Goal: Task Accomplishment & Management: Manage account settings

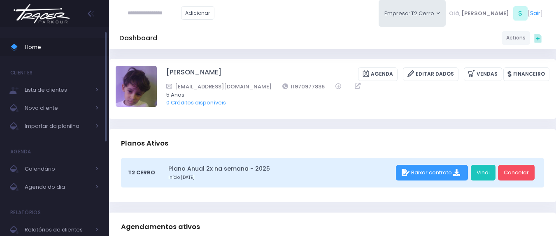
click at [70, 49] on span "Home" at bounding box center [62, 47] width 74 height 11
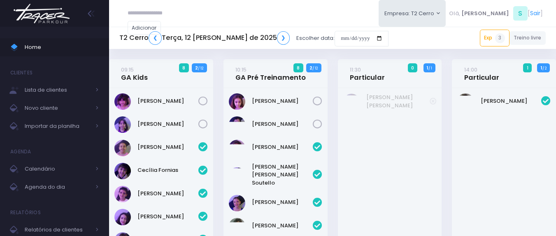
scroll to position [341, 0]
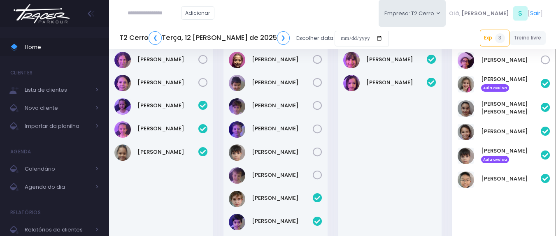
click at [154, 16] on input "text" at bounding box center [155, 13] width 54 height 16
type input "*"
type input "**********"
click input "submit" at bounding box center [0, 0] width 0 height 0
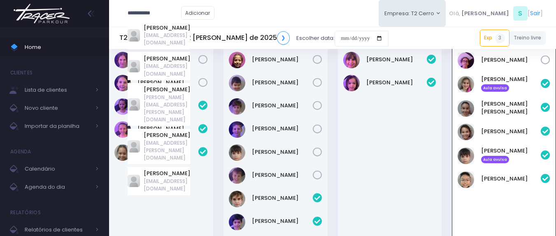
scroll to position [548, 0]
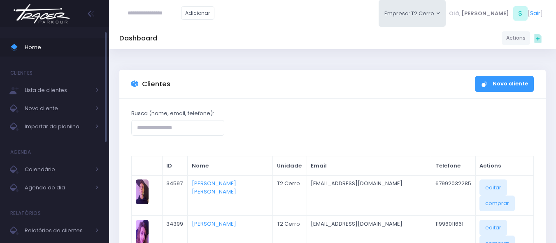
click at [62, 47] on span "Home" at bounding box center [62, 47] width 74 height 11
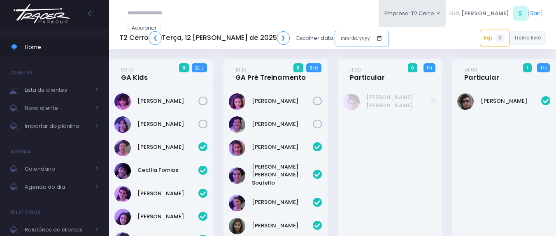
click at [335, 37] on input "date" at bounding box center [362, 39] width 54 height 16
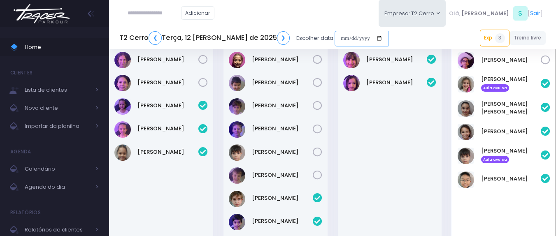
click at [335, 40] on input "date" at bounding box center [362, 39] width 54 height 16
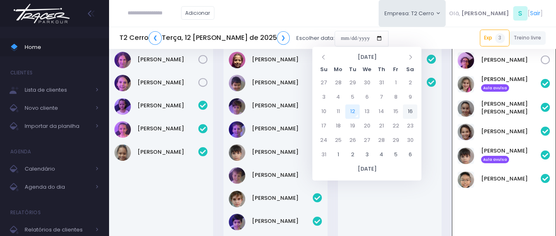
click at [413, 111] on td "16" at bounding box center [410, 112] width 14 height 14
type input "**********"
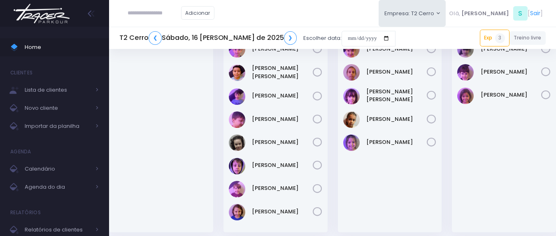
scroll to position [165, 0]
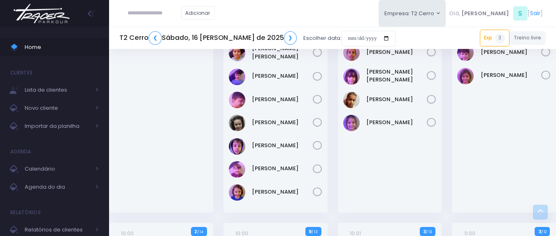
click at [270, 7] on div "Adicionar Empresa: T2 Cerro [GEOGRAPHIC_DATA][MEDICAL_DATA][PERSON_NAME], S [" at bounding box center [332, 13] width 447 height 27
click at [281, 19] on div "Adicionar Empresa: T2 Cerro [GEOGRAPHIC_DATA][MEDICAL_DATA][PERSON_NAME], S [" at bounding box center [332, 13] width 447 height 27
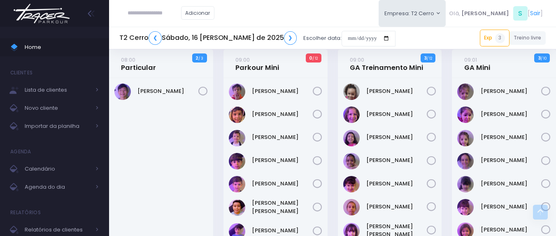
scroll to position [0, 0]
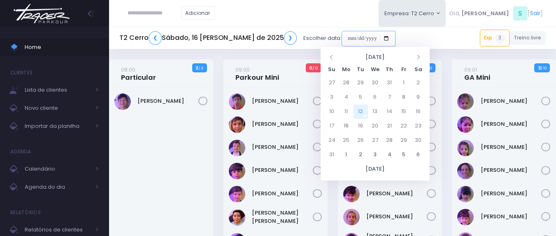
click at [342, 35] on input "date" at bounding box center [369, 39] width 54 height 16
click at [365, 113] on td "12" at bounding box center [361, 112] width 14 height 14
type input "**********"
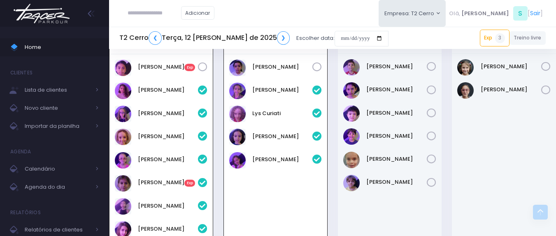
scroll to position [629, 0]
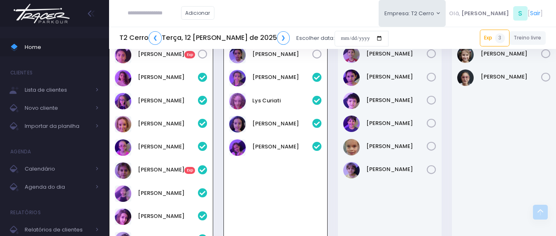
click at [292, 7] on div "Adicionar Empresa: T2 Cerro T2 Cerro T3 Santana T4 Pompeia Olá, S [" at bounding box center [332, 13] width 447 height 27
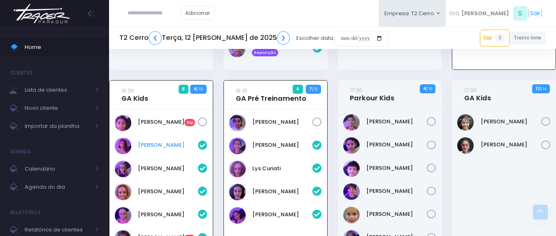
scroll to position [547, 0]
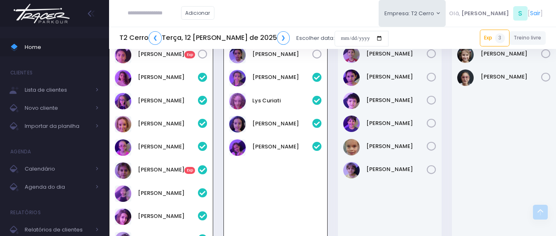
scroll to position [670, 0]
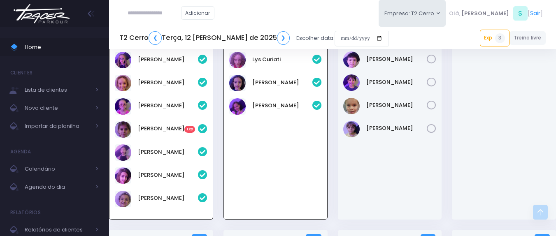
click at [254, 6] on div "Adicionar Empresa: T2 Cerro [GEOGRAPHIC_DATA][MEDICAL_DATA], S [" at bounding box center [332, 13] width 447 height 27
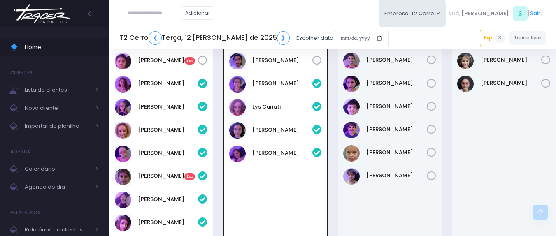
scroll to position [629, 0]
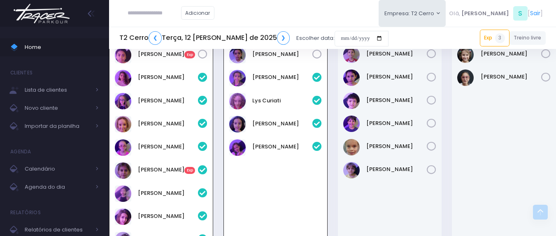
click at [314, 3] on div "Adicionar Empresa: T2 Cerro T2 Cerro T3 Santana T4 Pompeia Olá, S [" at bounding box center [332, 13] width 447 height 27
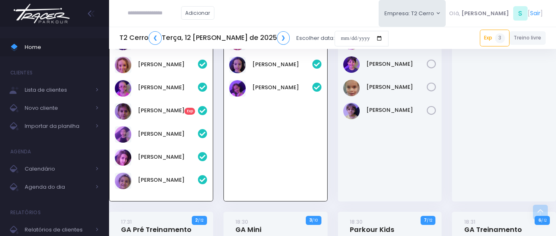
scroll to position [670, 0]
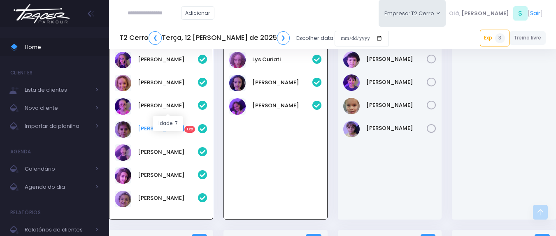
click at [163, 125] on link "Maria Gaia Exp" at bounding box center [168, 129] width 60 height 8
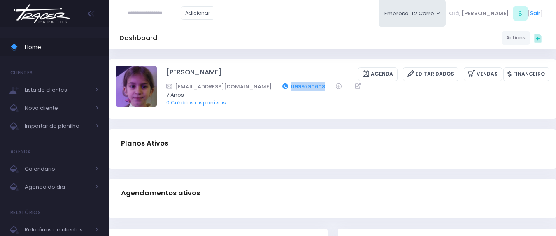
drag, startPoint x: 308, startPoint y: 86, endPoint x: 270, endPoint y: 83, distance: 38.4
click at [270, 83] on div "[EMAIL_ADDRESS][DOMAIN_NAME] 11999790608" at bounding box center [352, 86] width 373 height 9
click at [273, 42] on div "Dashboard Actions Choose Label: Customer Partner Suplier Member Staff Add new" at bounding box center [332, 38] width 447 height 16
click at [278, 46] on div "Dashboard Actions Choose Label: Customer Partner Suplier Member Staff Add new" at bounding box center [332, 38] width 447 height 16
click at [295, 35] on div "Dashboard Actions Choose Label: Customer Partner Suplier Member Staff Add new" at bounding box center [332, 38] width 447 height 16
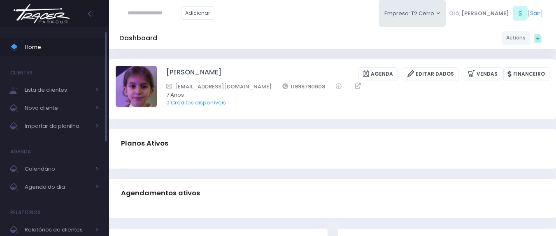
click at [29, 47] on span "Home" at bounding box center [62, 47] width 74 height 11
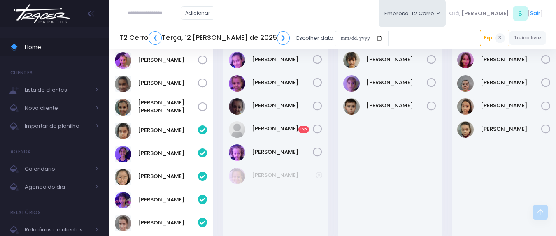
scroll to position [952, 0]
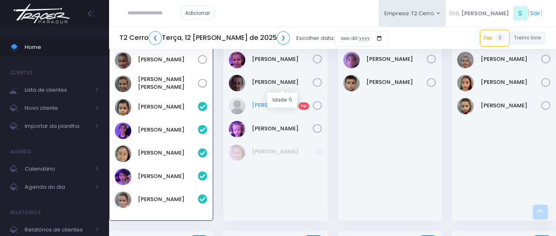
click at [278, 101] on link "Manuela Santos Exp" at bounding box center [282, 105] width 61 height 8
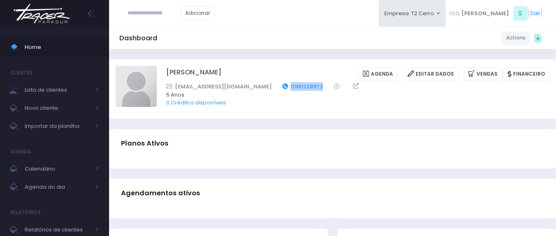
drag, startPoint x: 296, startPoint y: 87, endPoint x: 261, endPoint y: 86, distance: 35.4
click at [261, 86] on div "joycecfpires@gmail.com 11981228972" at bounding box center [352, 86] width 373 height 9
copy link "11981228972"
drag, startPoint x: 276, startPoint y: 56, endPoint x: 198, endPoint y: 35, distance: 80.5
click at [277, 57] on div "Dashboard Actions Choose Label: Customer Partner Suplier Member Staff Add new" at bounding box center [332, 235] width 447 height 372
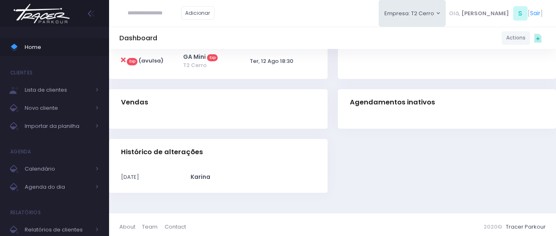
scroll to position [212, 0]
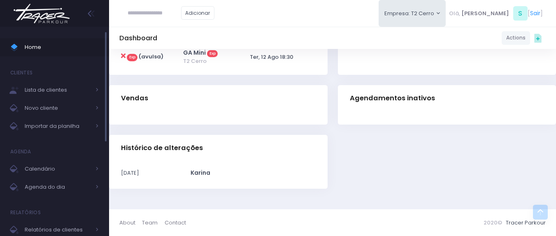
click at [86, 47] on span "Home" at bounding box center [62, 47] width 74 height 11
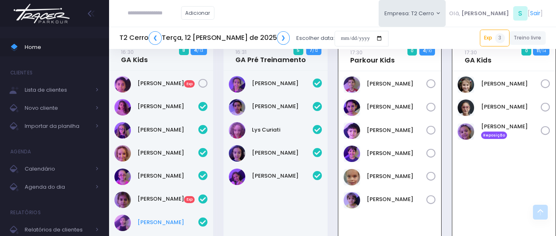
scroll to position [622, 0]
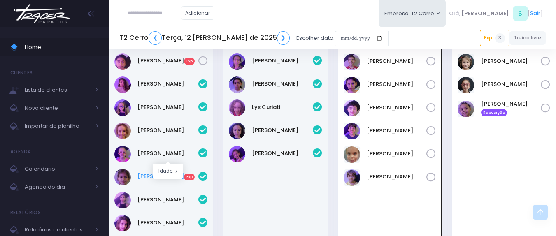
click at [160, 173] on link "Maria Gaia Exp" at bounding box center [168, 177] width 61 height 8
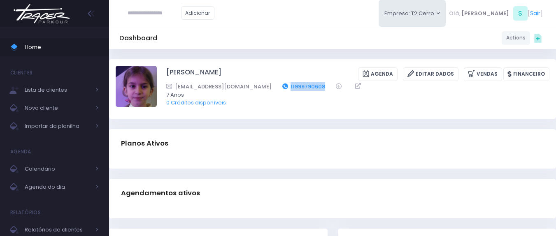
drag, startPoint x: 310, startPoint y: 83, endPoint x: 268, endPoint y: 87, distance: 42.2
click at [268, 87] on div "[EMAIL_ADDRESS][DOMAIN_NAME] 11999790608" at bounding box center [352, 86] width 373 height 9
copy link "11999790608"
click at [159, 8] on input "text" at bounding box center [155, 13] width 54 height 16
paste input "**********"
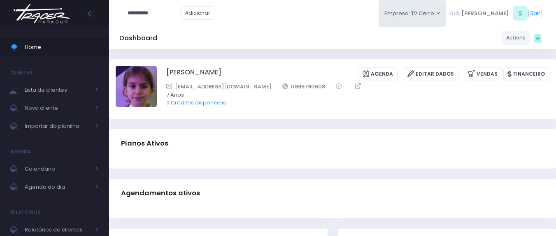
click at [148, 11] on input "**********" at bounding box center [155, 13] width 54 height 16
type input "*********"
click input "submit" at bounding box center [0, 0] width 0 height 0
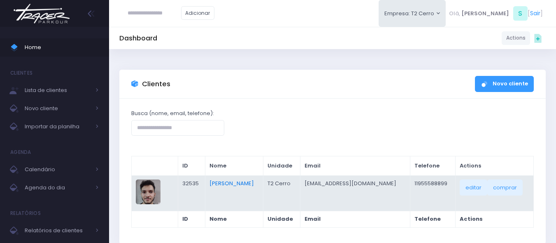
click at [244, 182] on link "[PERSON_NAME]" at bounding box center [232, 183] width 44 height 8
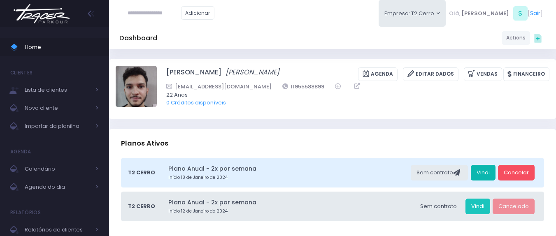
click at [490, 170] on link "Vindi" at bounding box center [483, 173] width 25 height 16
click at [47, 45] on span "Home" at bounding box center [62, 47] width 74 height 11
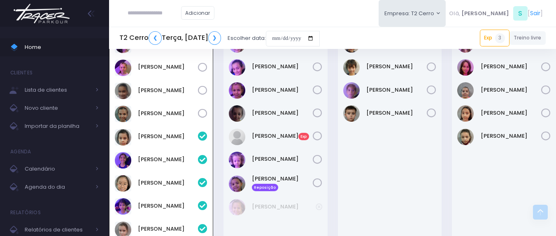
scroll to position [892, 0]
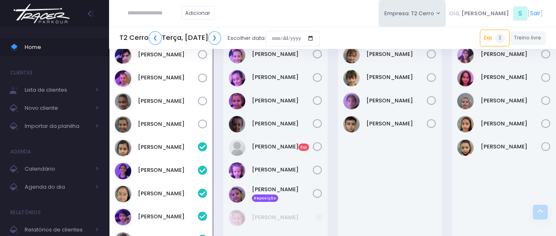
click at [296, 7] on div "Adicionar Empresa: T2 Cerro T2 Cerro T3 Santana T4 Pompeia Olá, S [" at bounding box center [332, 13] width 447 height 27
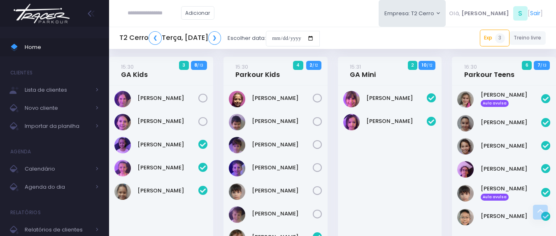
scroll to position [151, 0]
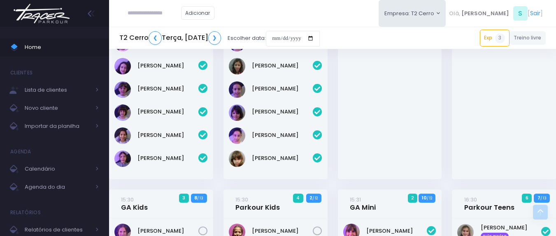
click at [270, 8] on div "Adicionar Empresa: T2 Cerro T2 Cerro T3 Santana T4 Pompeia Olá, S [" at bounding box center [332, 13] width 447 height 27
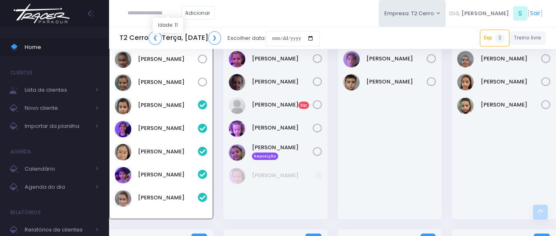
scroll to position [810, 0]
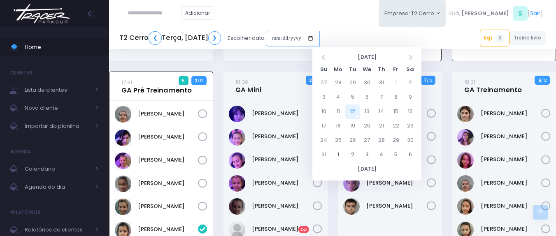
click at [320, 35] on input "date" at bounding box center [293, 39] width 54 height 16
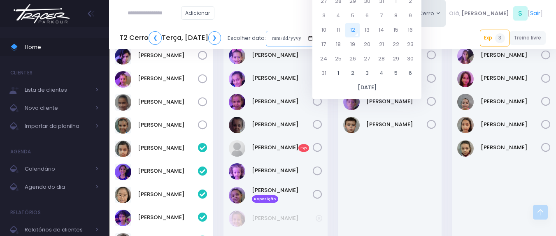
scroll to position [892, 0]
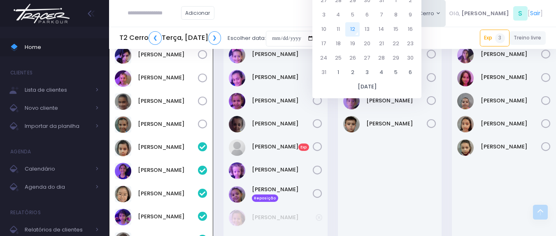
click at [341, 175] on div "[PERSON_NAME]" at bounding box center [390, 139] width 104 height 243
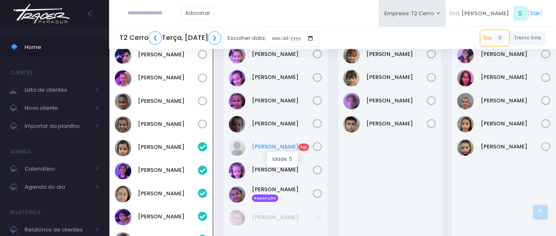
click at [294, 147] on link "Manuela Santos Exp" at bounding box center [282, 147] width 61 height 8
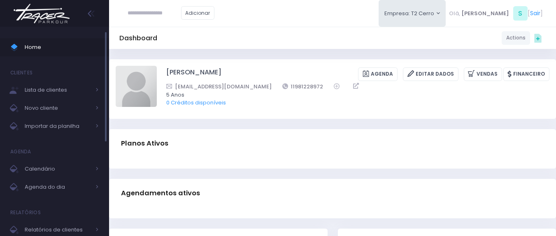
click at [81, 52] on span "Home" at bounding box center [62, 47] width 74 height 11
